Goal: Check status

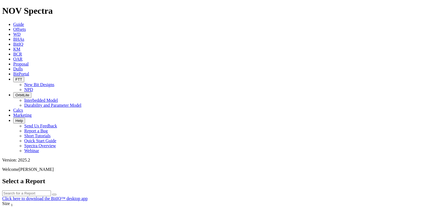
click at [24, 201] on div "Size 1" at bounding box center [21, 204] width 39 height 6
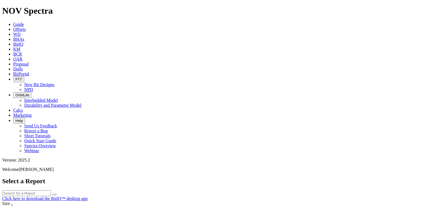
click at [16, 201] on div "Size 1" at bounding box center [21, 204] width 39 height 6
click at [10, 201] on span "Size" at bounding box center [6, 203] width 8 height 5
